Goal: Transaction & Acquisition: Purchase product/service

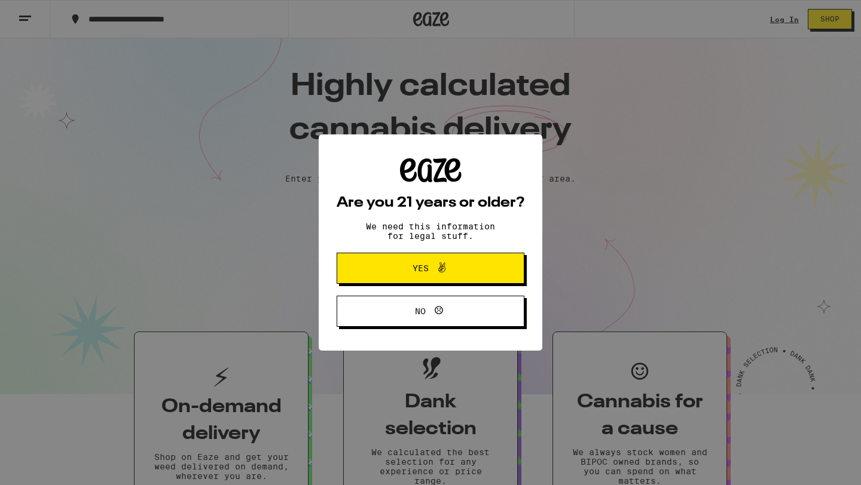
click at [455, 271] on span "Yes" at bounding box center [430, 269] width 91 height 16
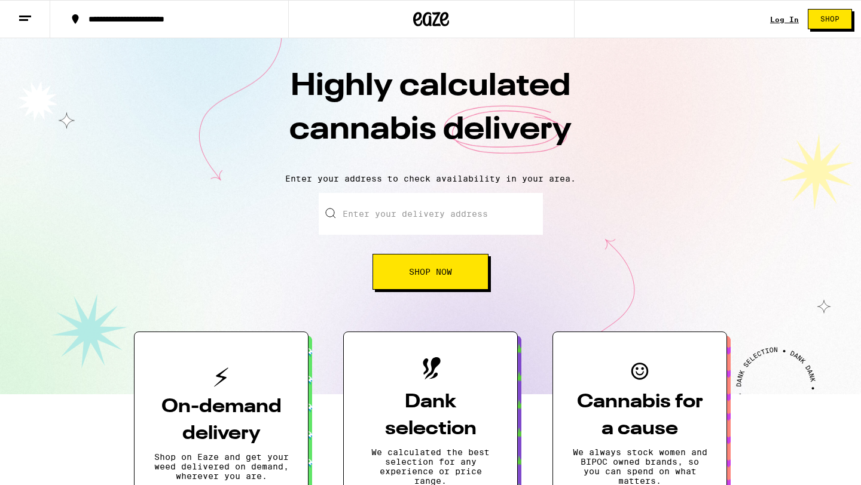
click at [415, 222] on input "Enter your delivery address" at bounding box center [431, 214] width 224 height 42
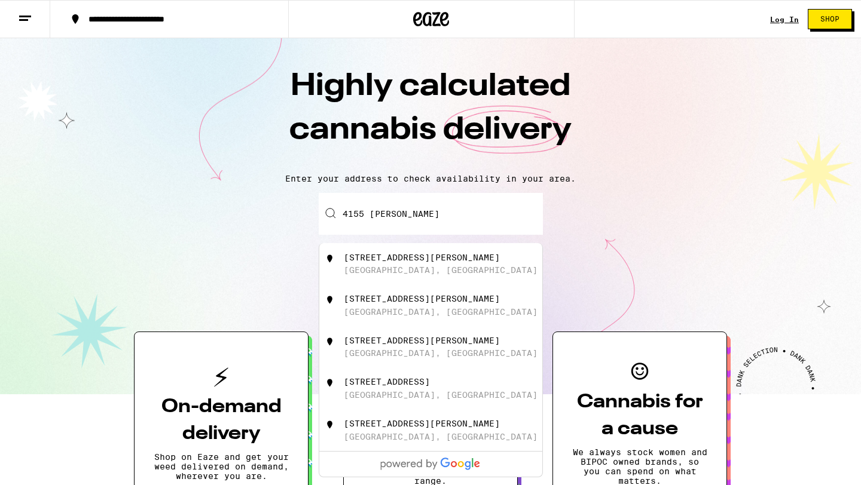
click at [411, 260] on div "[STREET_ADDRESS][PERSON_NAME]" at bounding box center [422, 258] width 156 height 10
type input "[STREET_ADDRESS][PERSON_NAME]"
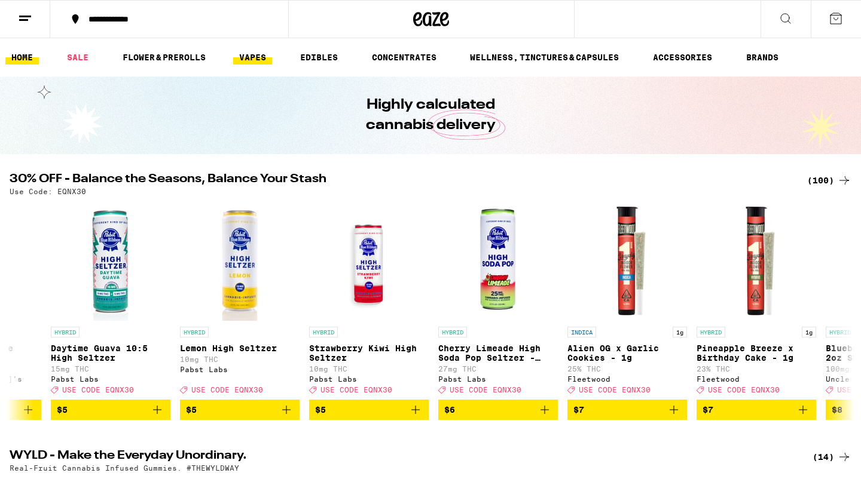
click at [255, 60] on link "VAPES" at bounding box center [252, 57] width 39 height 14
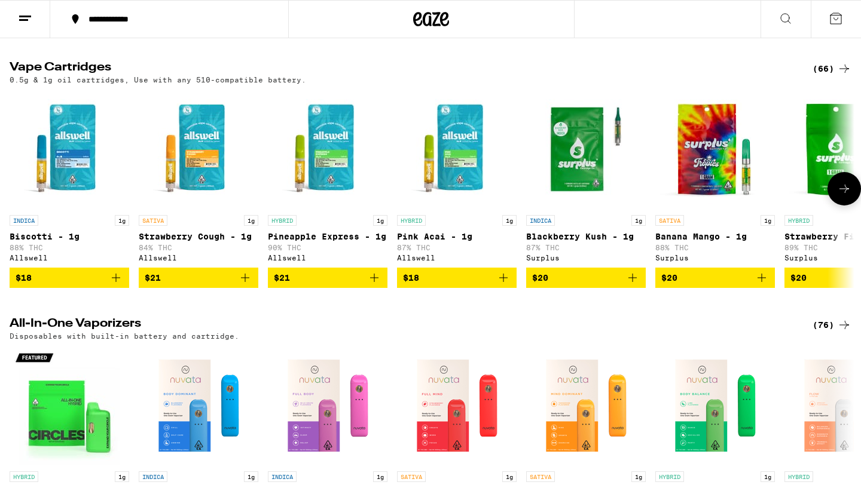
scroll to position [365, 0]
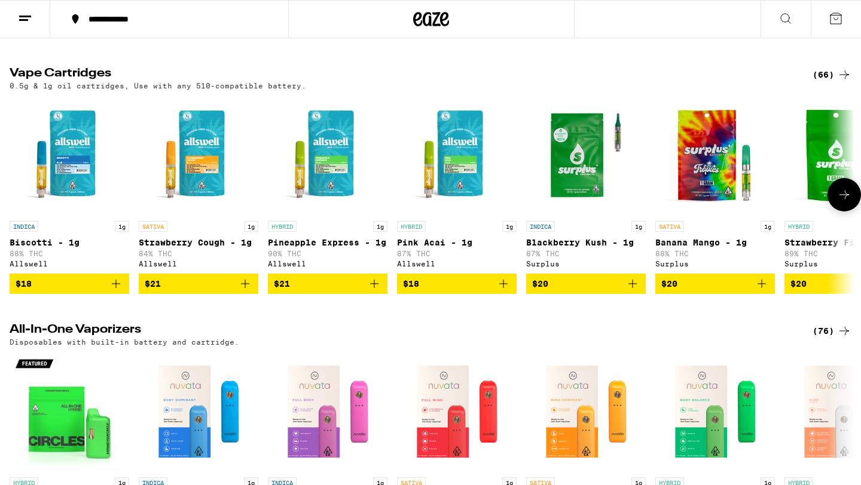
click at [333, 185] on img "Open page for Pineapple Express - 1g from Allswell" at bounding box center [328, 156] width 120 height 120
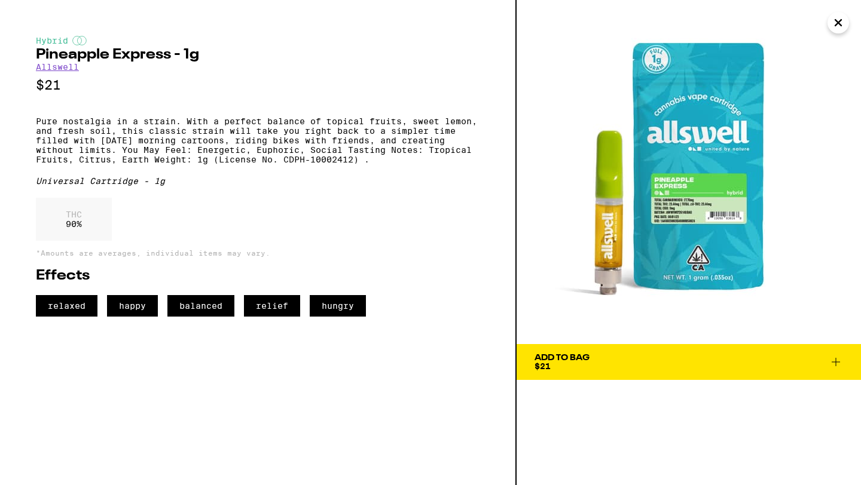
click at [838, 19] on icon "Close" at bounding box center [838, 23] width 14 height 18
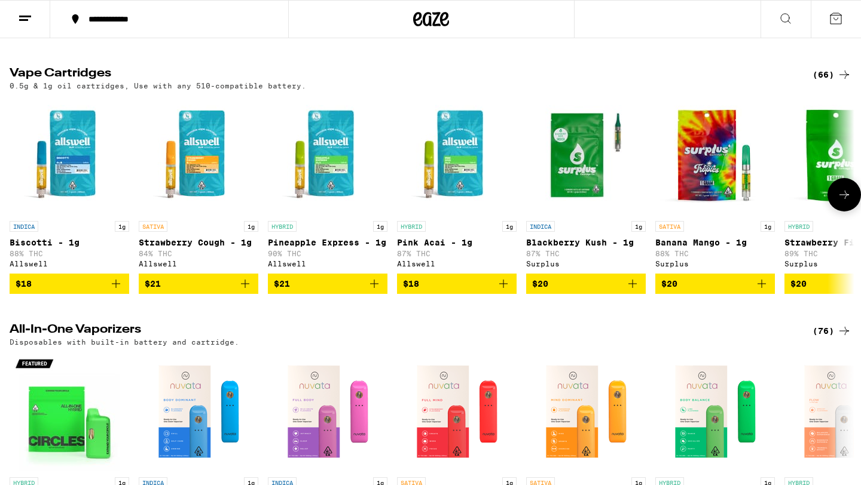
click at [459, 160] on img "Open page for Pink Acai - 1g from Allswell" at bounding box center [457, 156] width 120 height 120
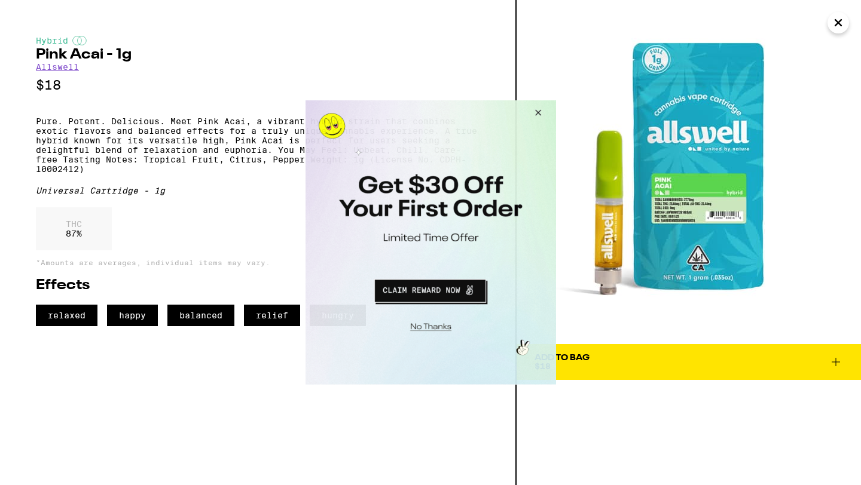
click at [536, 111] on button "Close Modal" at bounding box center [535, 114] width 32 height 29
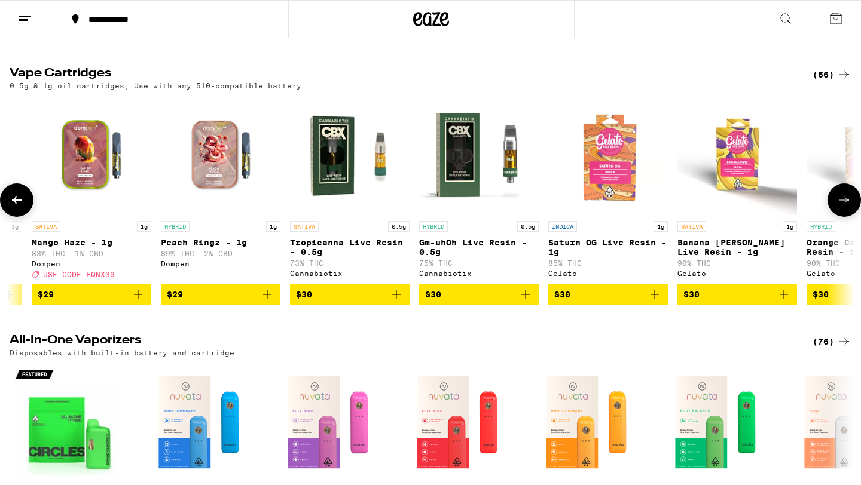
scroll to position [0, 2306]
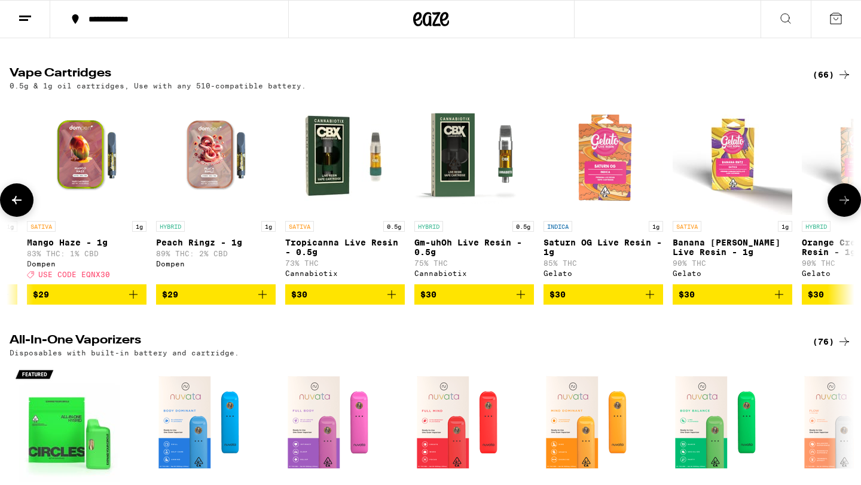
click at [480, 160] on img "Open page for Gm-uhOh Live Resin - 0.5g from Cannabiotix" at bounding box center [474, 156] width 120 height 120
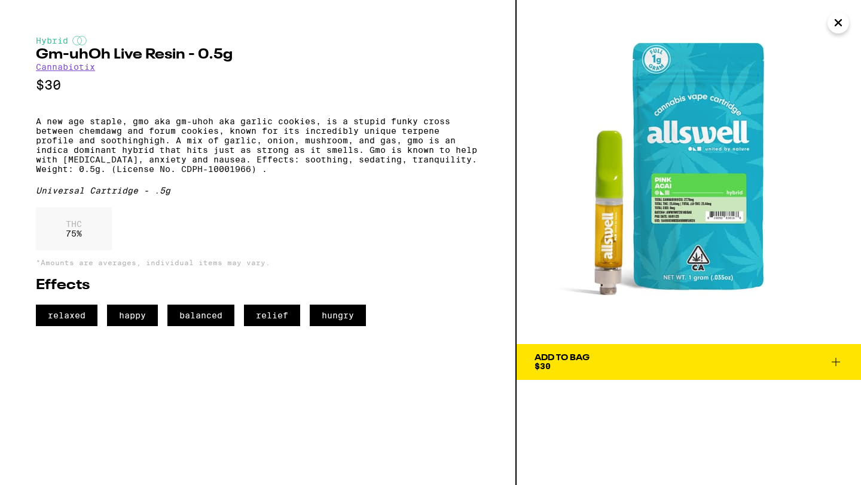
click at [843, 28] on icon "Close" at bounding box center [838, 23] width 14 height 18
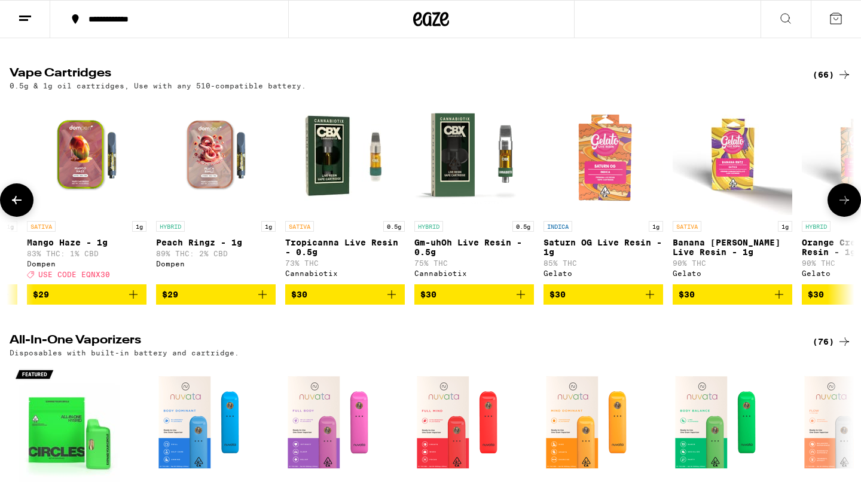
click at [474, 161] on img "Open page for Gm-uhOh Live Resin - 0.5g from Cannabiotix" at bounding box center [474, 156] width 120 height 120
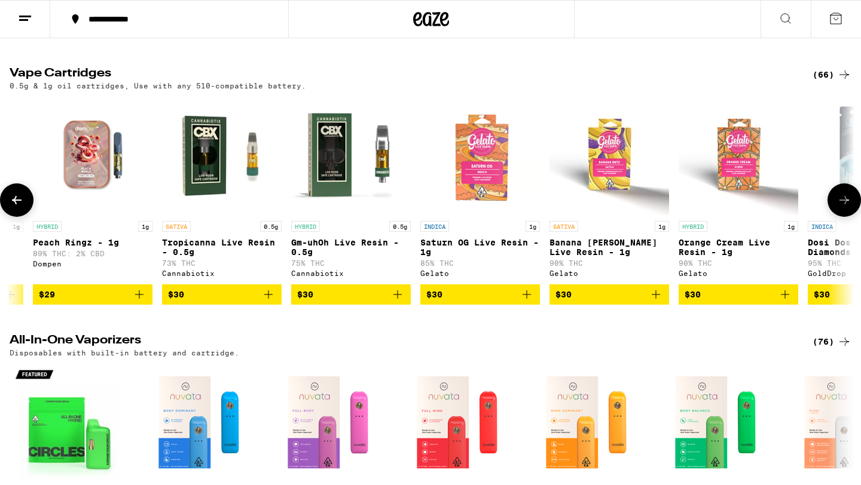
scroll to position [0, 2433]
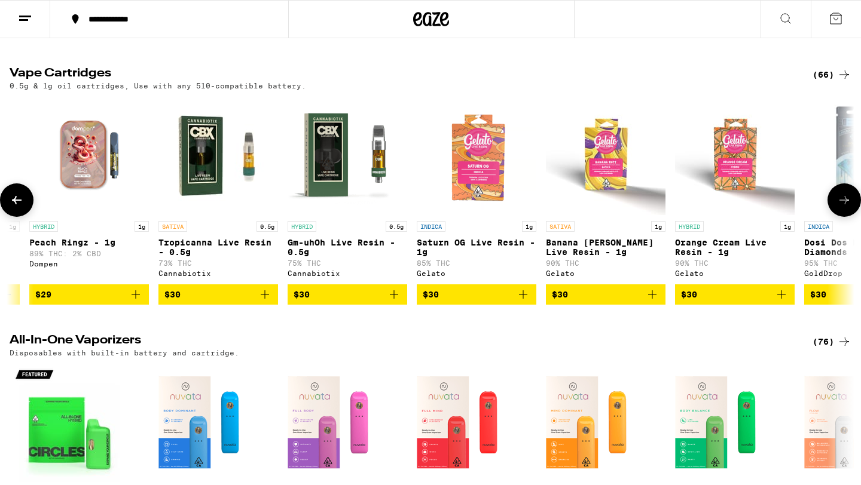
click at [215, 180] on img "Open page for Tropicanna Live Resin - 0.5g from Cannabiotix" at bounding box center [218, 156] width 120 height 120
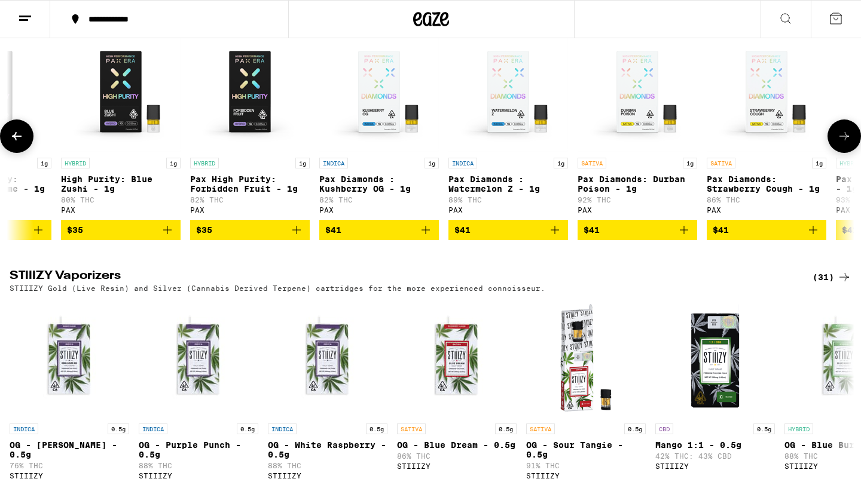
scroll to position [0, 463]
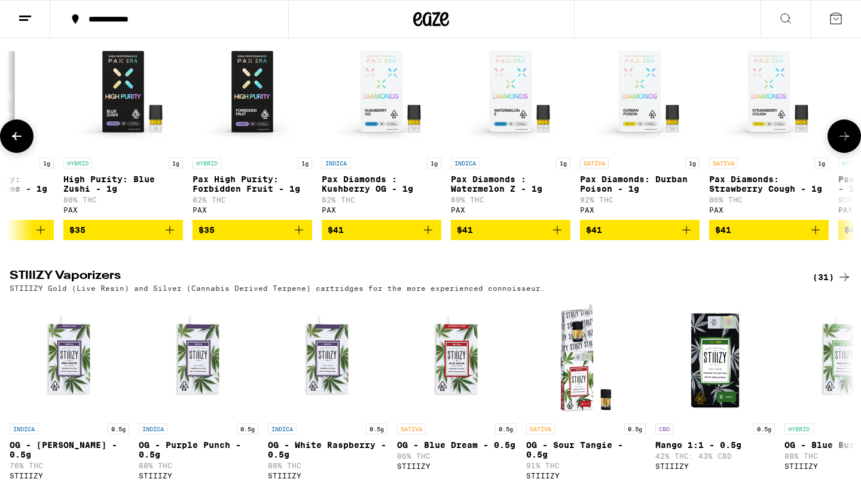
click at [240, 134] on img "Open page for Pax High Purity: Forbidden Fruit - 1g from PAX" at bounding box center [252, 92] width 120 height 120
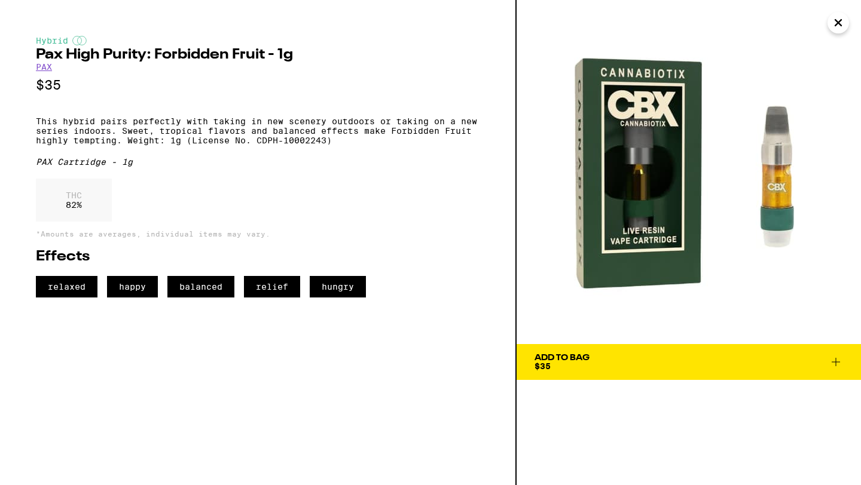
click at [842, 19] on icon "Close" at bounding box center [838, 23] width 14 height 18
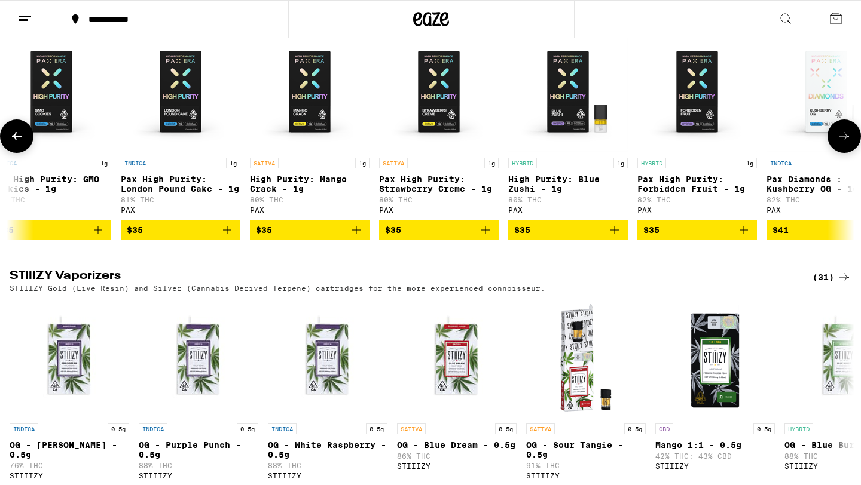
scroll to position [0, 13]
